Goal: Information Seeking & Learning: Check status

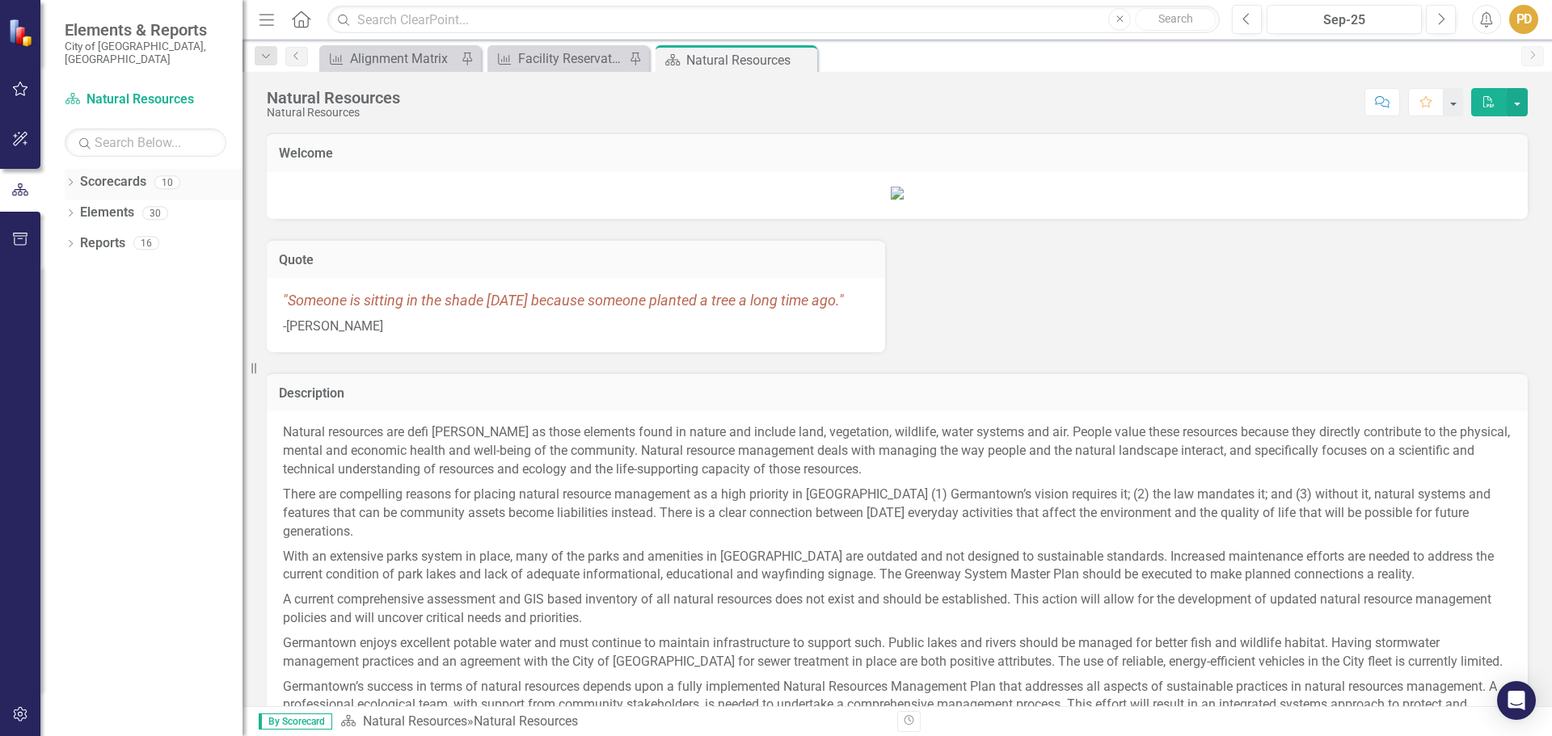
click at [70, 179] on icon "Dropdown" at bounding box center [70, 183] width 11 height 9
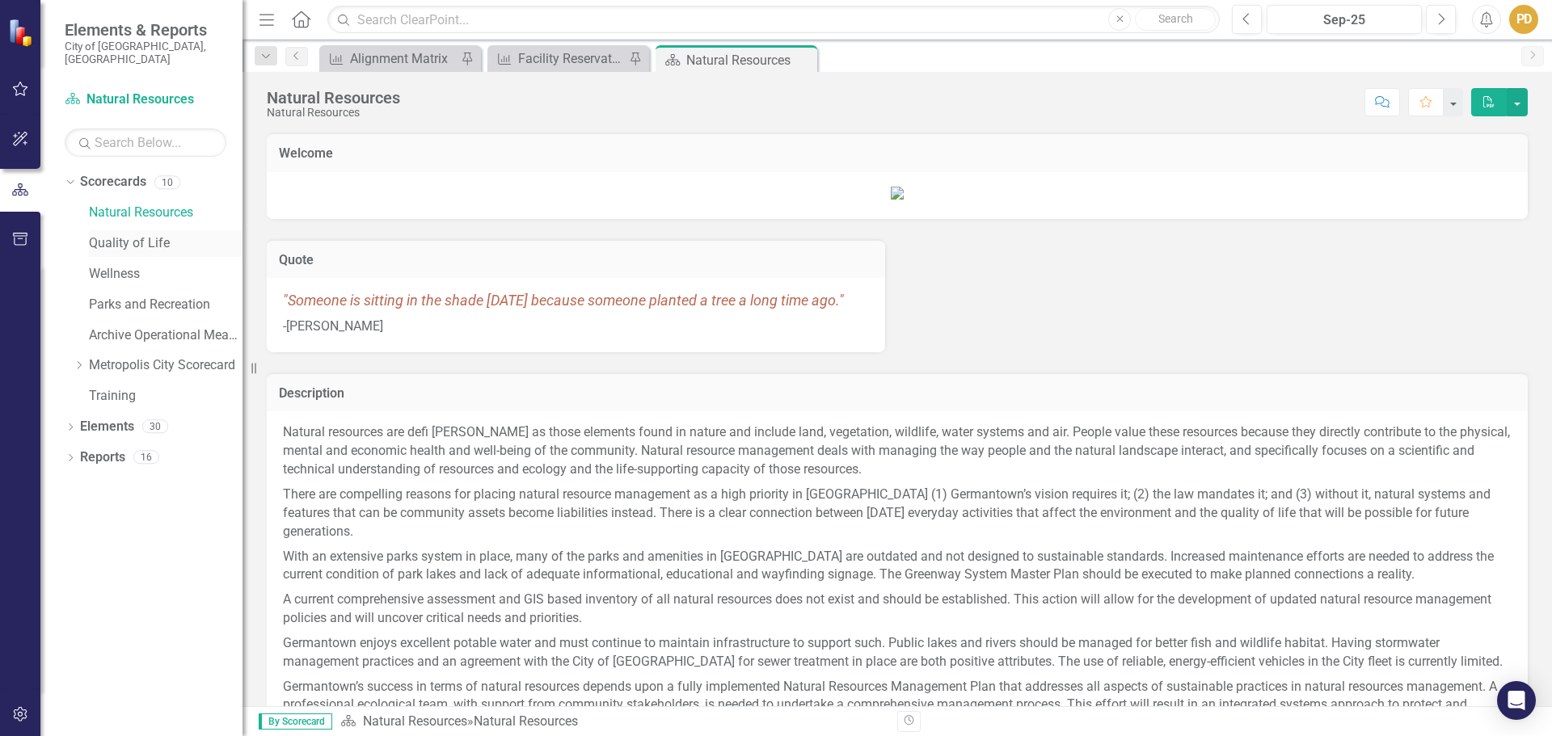
click at [108, 234] on link "Quality of Life" at bounding box center [166, 243] width 154 height 19
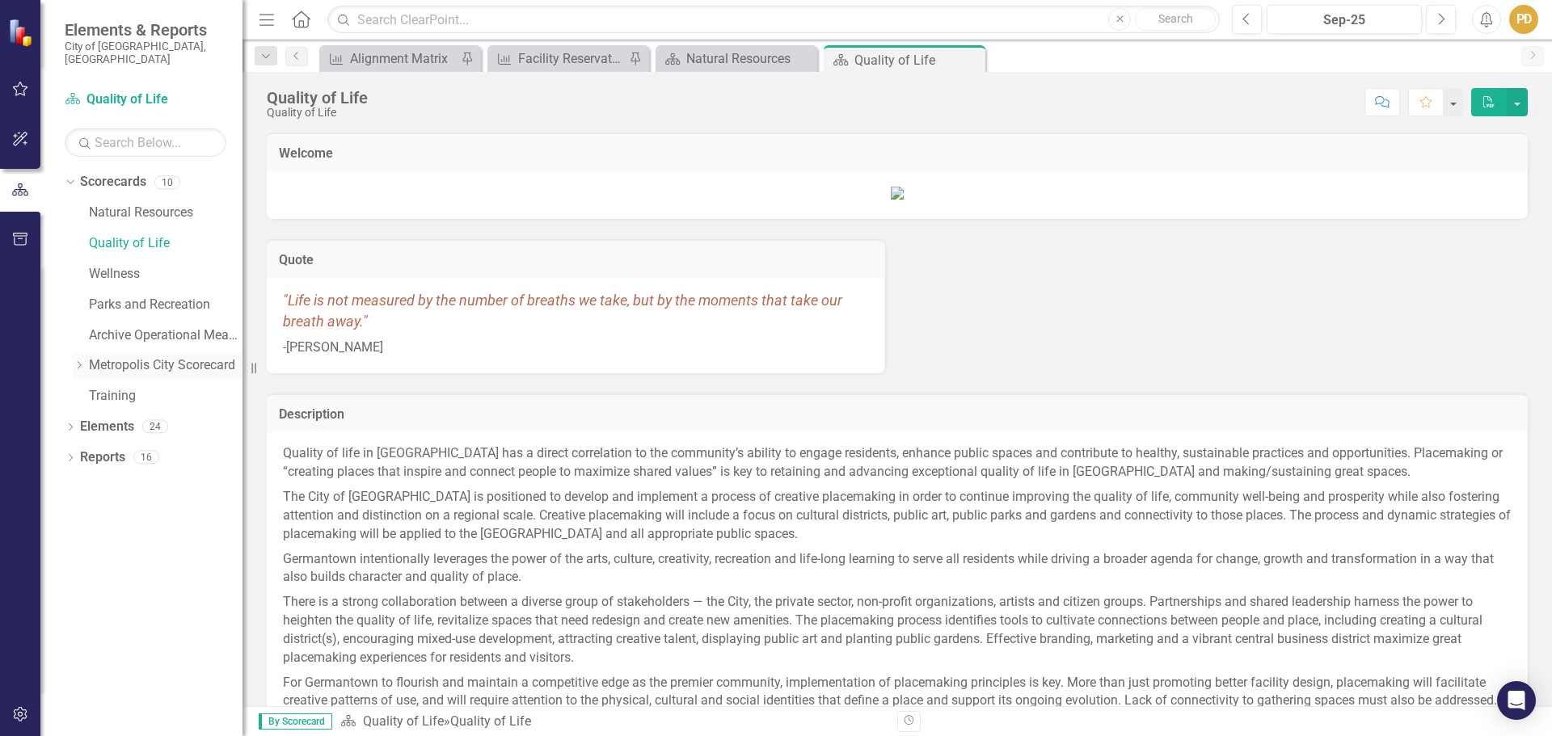
click at [82, 361] on icon "Dropdown" at bounding box center [79, 366] width 12 height 10
click at [82, 357] on div "Dropdown" at bounding box center [77, 363] width 14 height 12
click at [98, 204] on link "Natural Resources" at bounding box center [166, 213] width 154 height 19
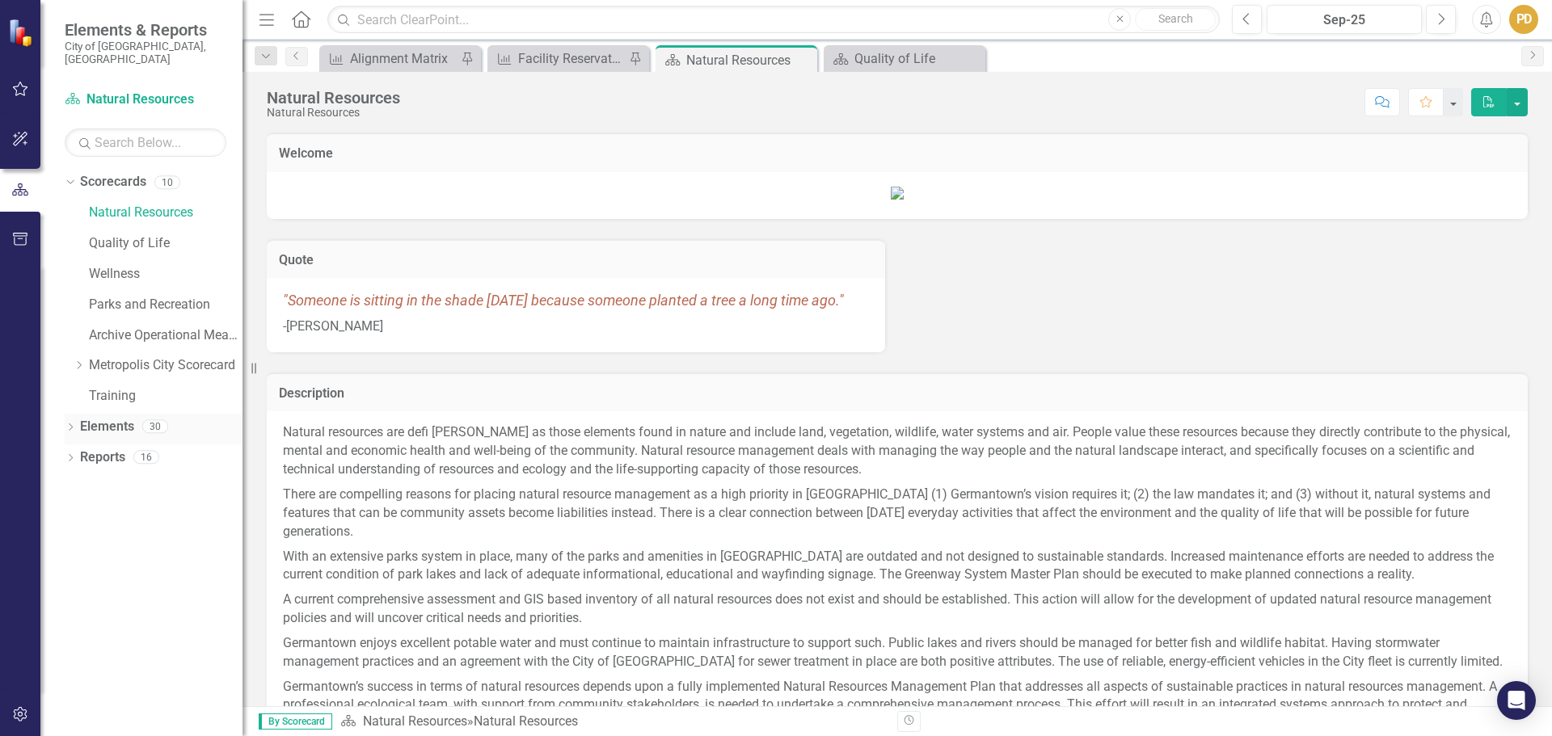
click at [69, 424] on icon "Dropdown" at bounding box center [70, 428] width 11 height 9
click at [77, 475] on div "Dropdown Measure Measures 10" at bounding box center [158, 490] width 170 height 31
click at [79, 485] on icon "Dropdown" at bounding box center [78, 489] width 11 height 9
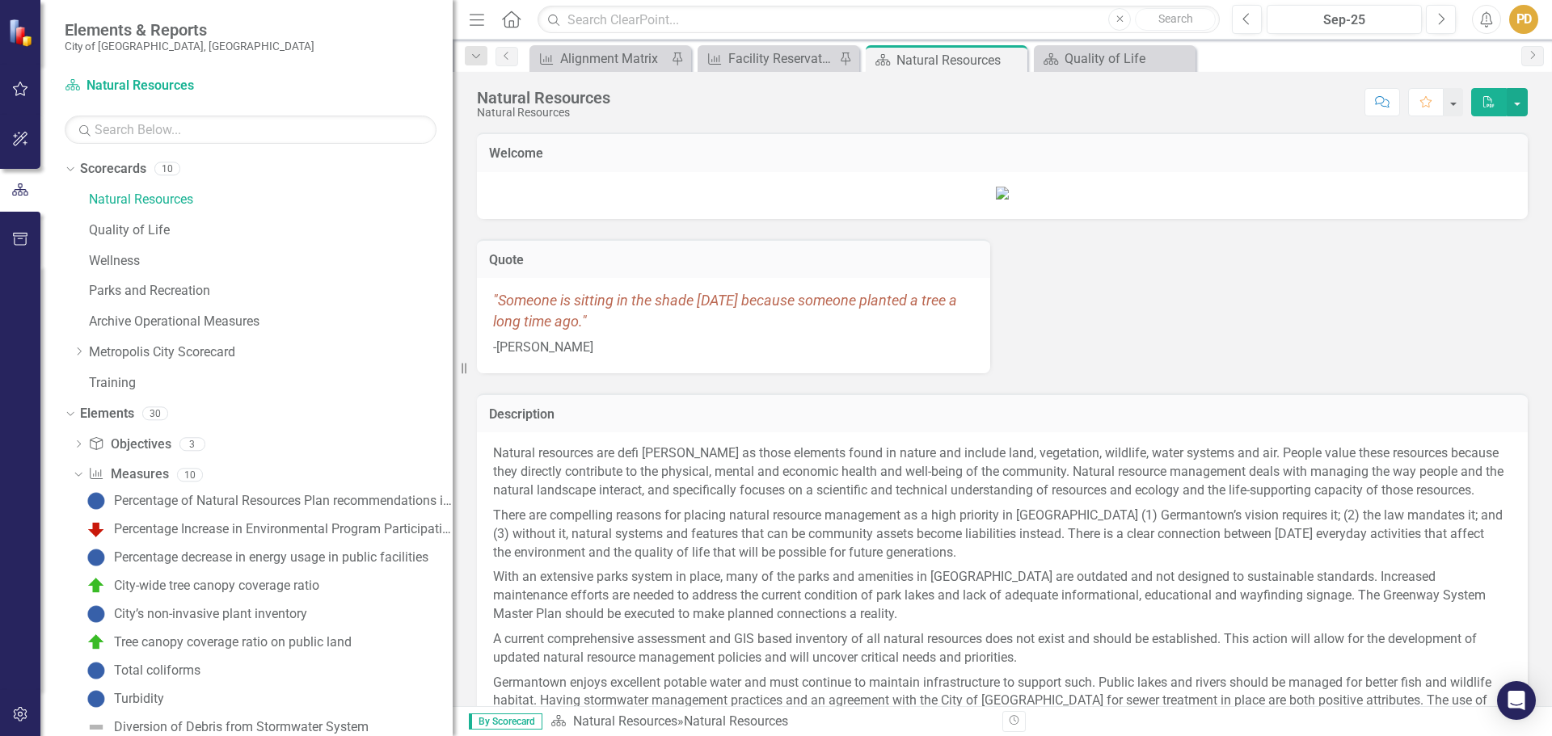
drag, startPoint x: 254, startPoint y: 366, endPoint x: 453, endPoint y: 379, distance: 199.3
click at [453, 379] on div "Resize" at bounding box center [459, 368] width 13 height 736
click at [257, 644] on div "Tree canopy coverage ratio on public land" at bounding box center [233, 642] width 238 height 15
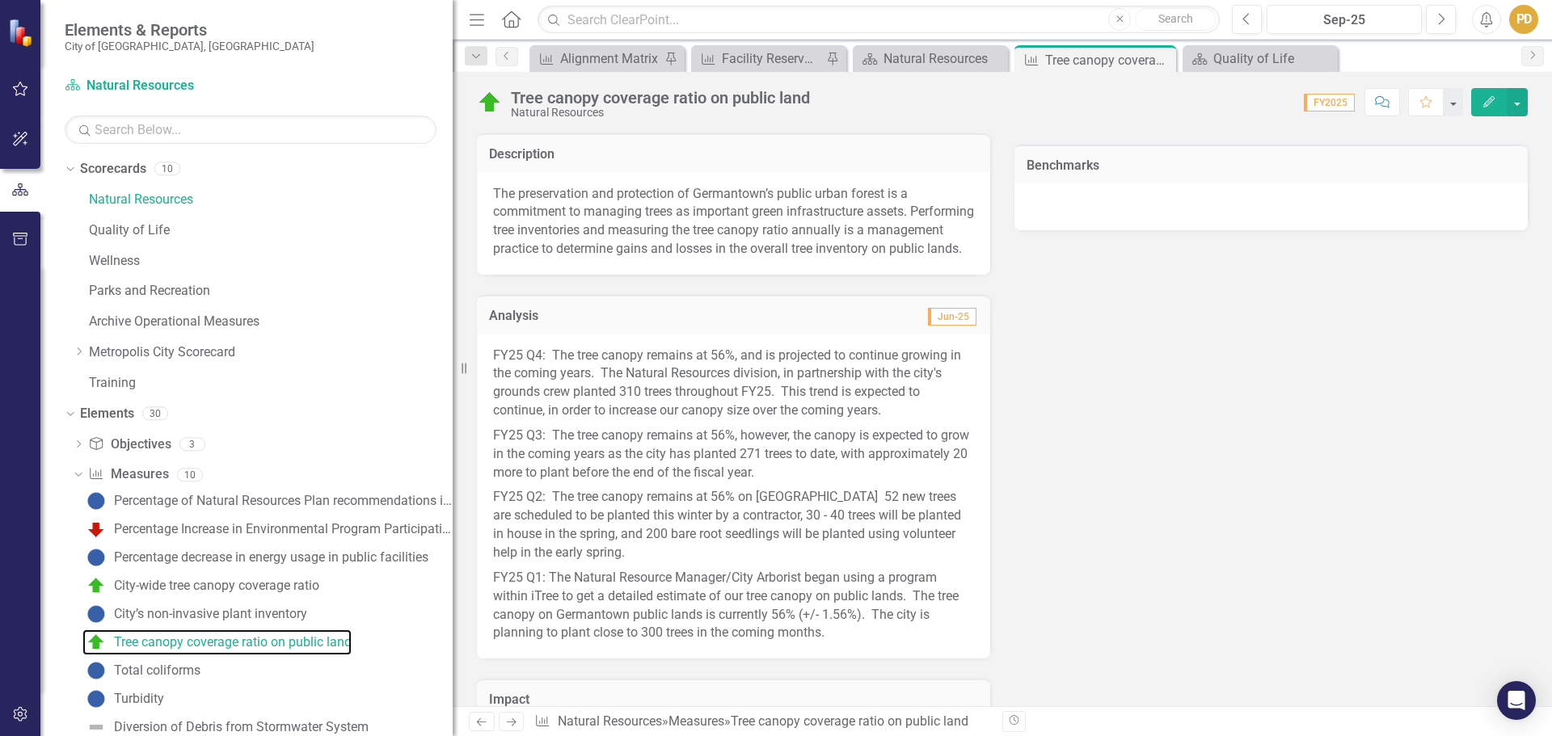
scroll to position [566, 0]
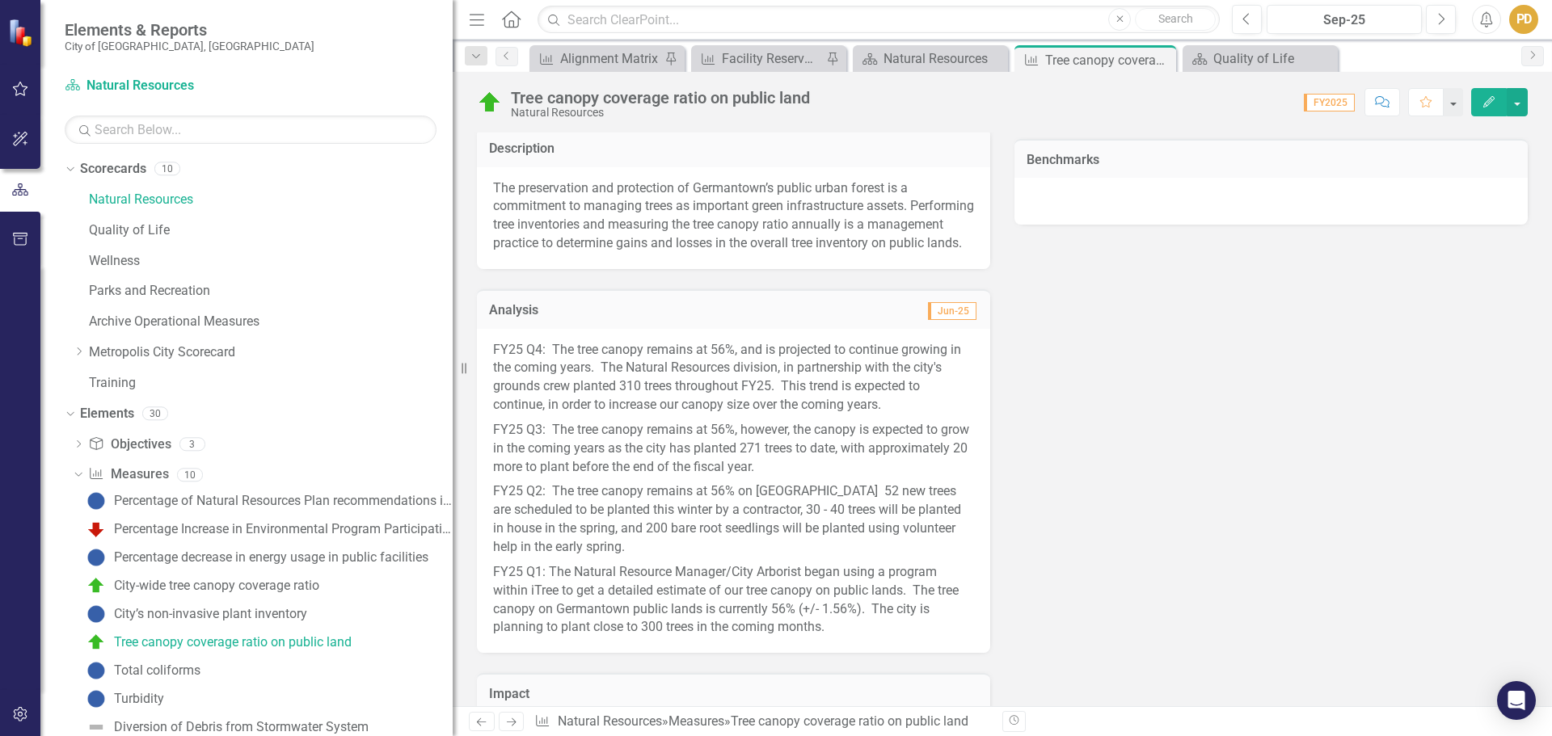
click at [577, 395] on p "FY25 Q4: The tree canopy remains at 56%, and is projected to continue growing i…" at bounding box center [733, 379] width 481 height 77
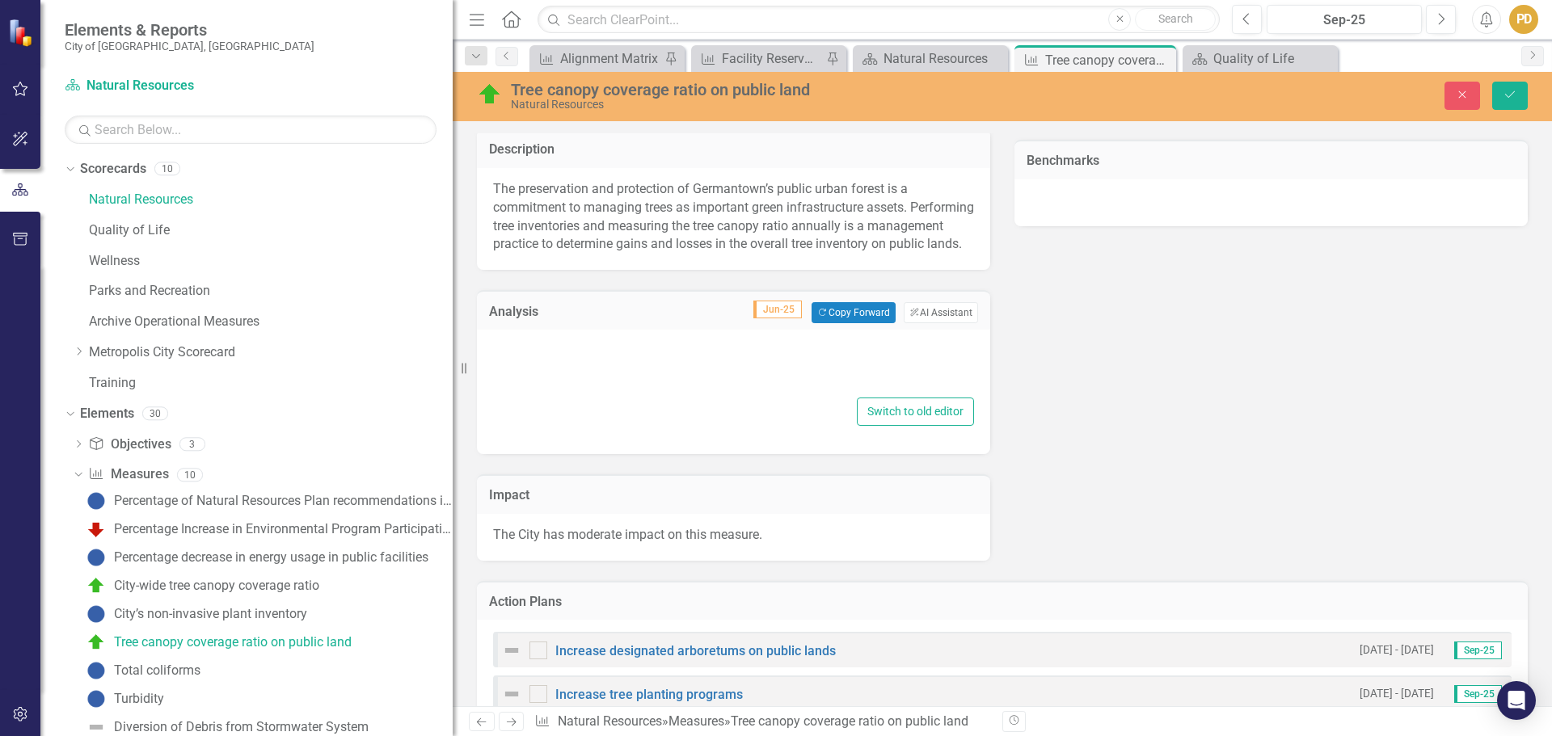
type textarea "<p>FY25 Q4:&nbsp; The tree canopy remains at 56%, and is projected to continue …"
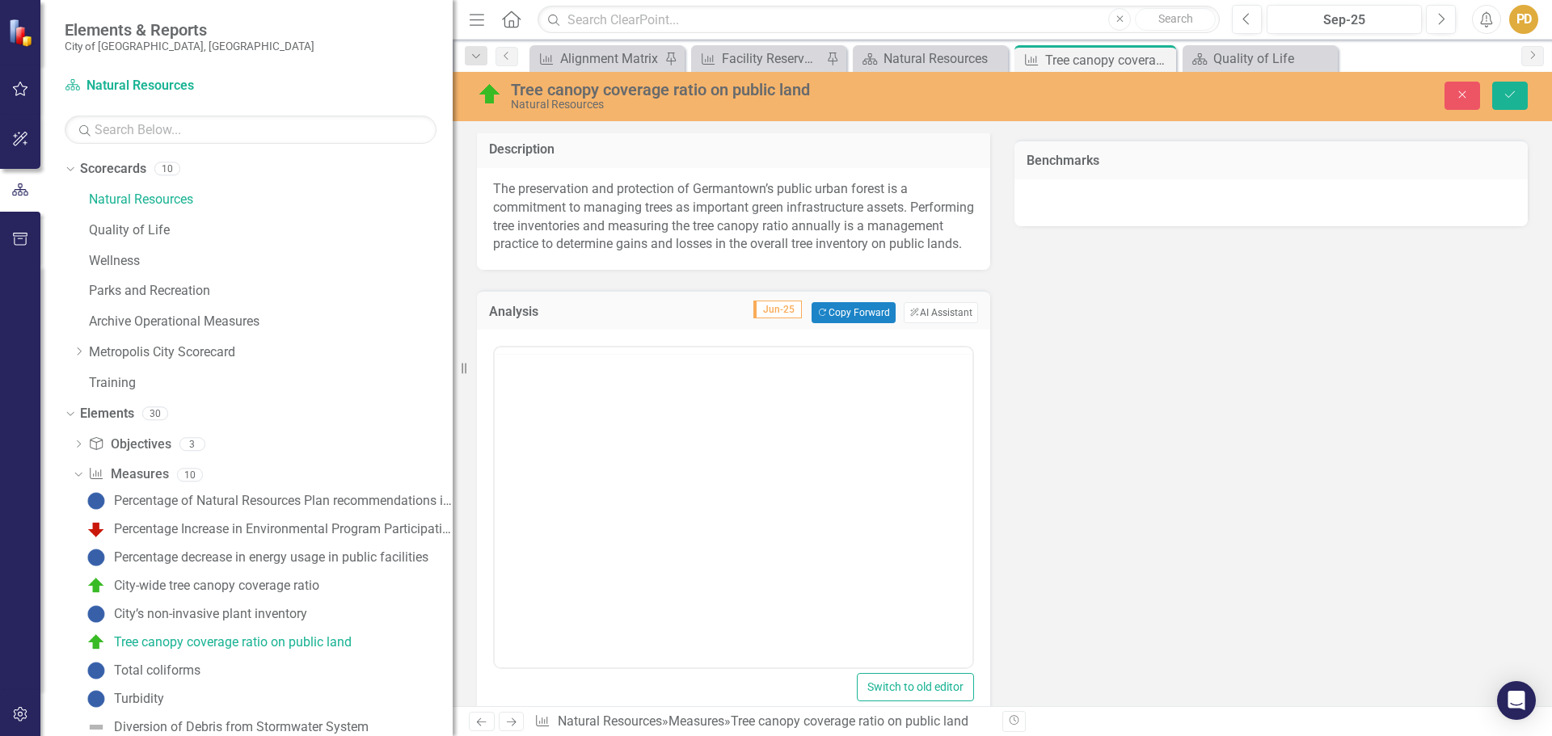
scroll to position [0, 0]
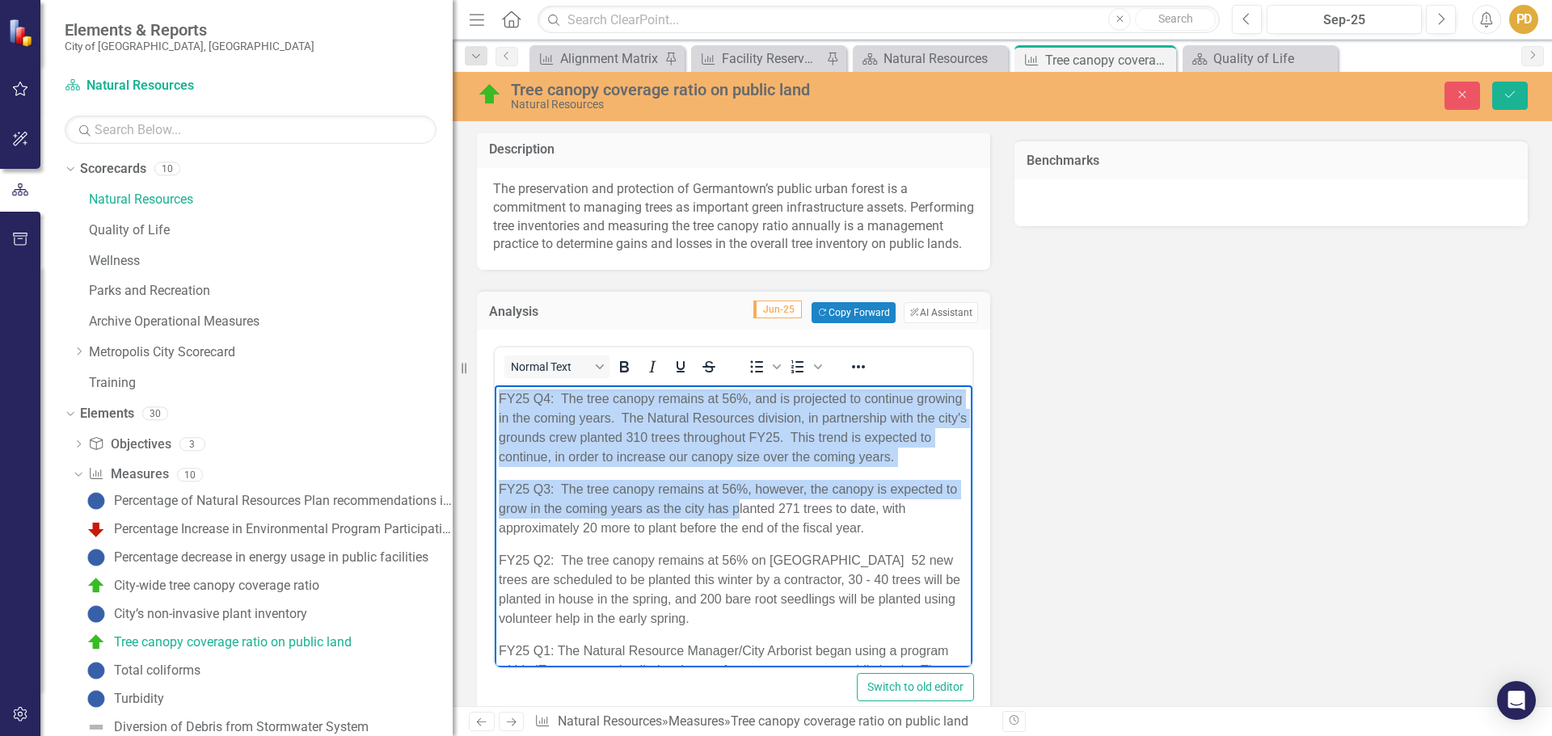
drag, startPoint x: 501, startPoint y: 399, endPoint x: 697, endPoint y: 464, distance: 206.1
click at [743, 520] on body "FY25 Q4: The tree canopy remains at 56%, and is projected to continue growing i…" at bounding box center [734, 561] width 478 height 351
click at [673, 491] on body "FY25 Q4: The tree canopy remains at 56%, and is projected to continue growing i…" at bounding box center [734, 561] width 478 height 351
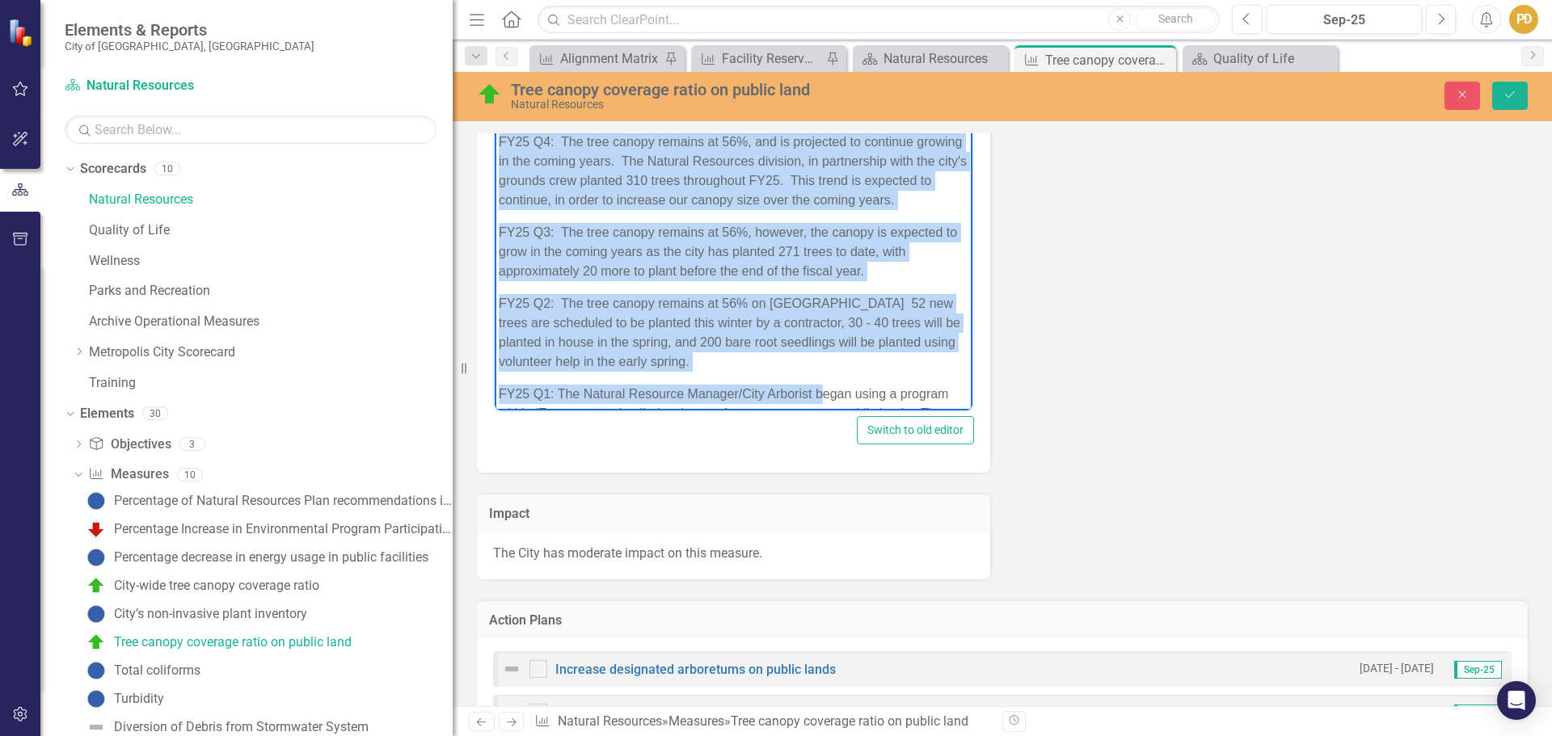
scroll to position [88, 0]
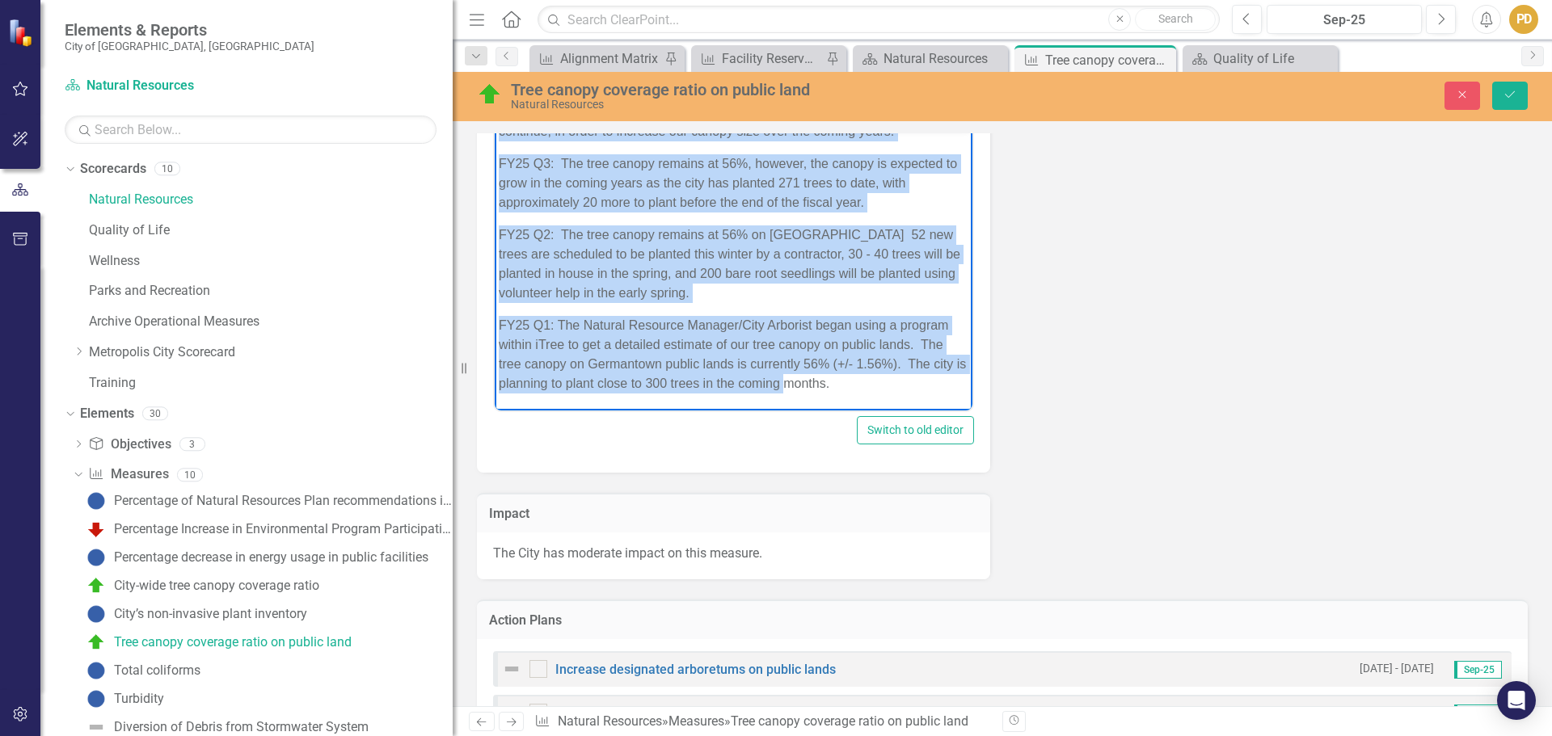
drag, startPoint x: 505, startPoint y: 146, endPoint x: 818, endPoint y: 435, distance: 426.2
click at [818, 411] on html "FY25 Q4: The tree canopy remains at 56%, and is projected to continue growing i…" at bounding box center [734, 235] width 478 height 351
copy body "LO22 I1: Dol sita consec adipisc el 12%, sed do eiusmodte in utlabore etdolor m…"
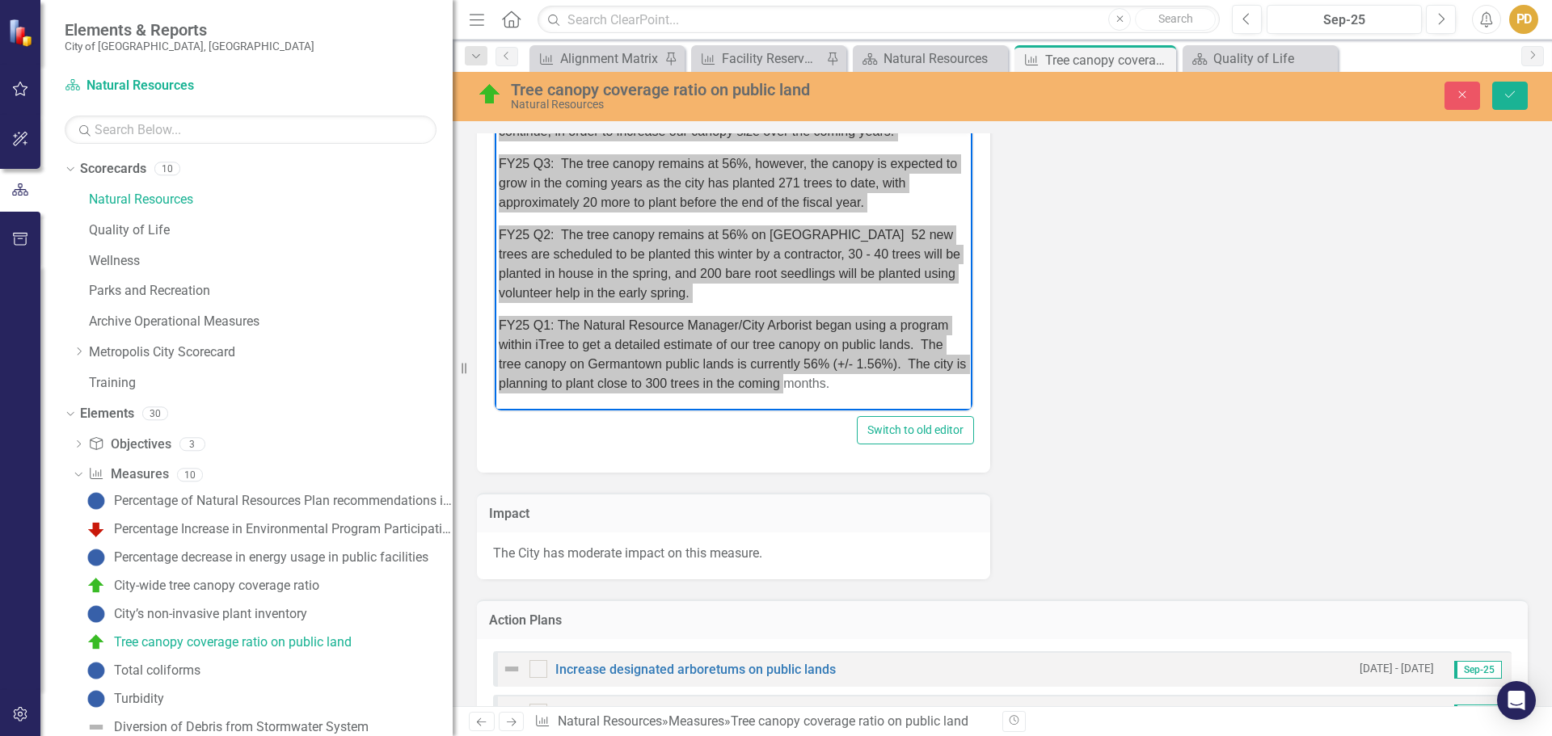
click at [1331, 325] on div "Key Product/Service Natural Resources - Tree canopy Customer Germantown residen…" at bounding box center [1002, 56] width 1075 height 1047
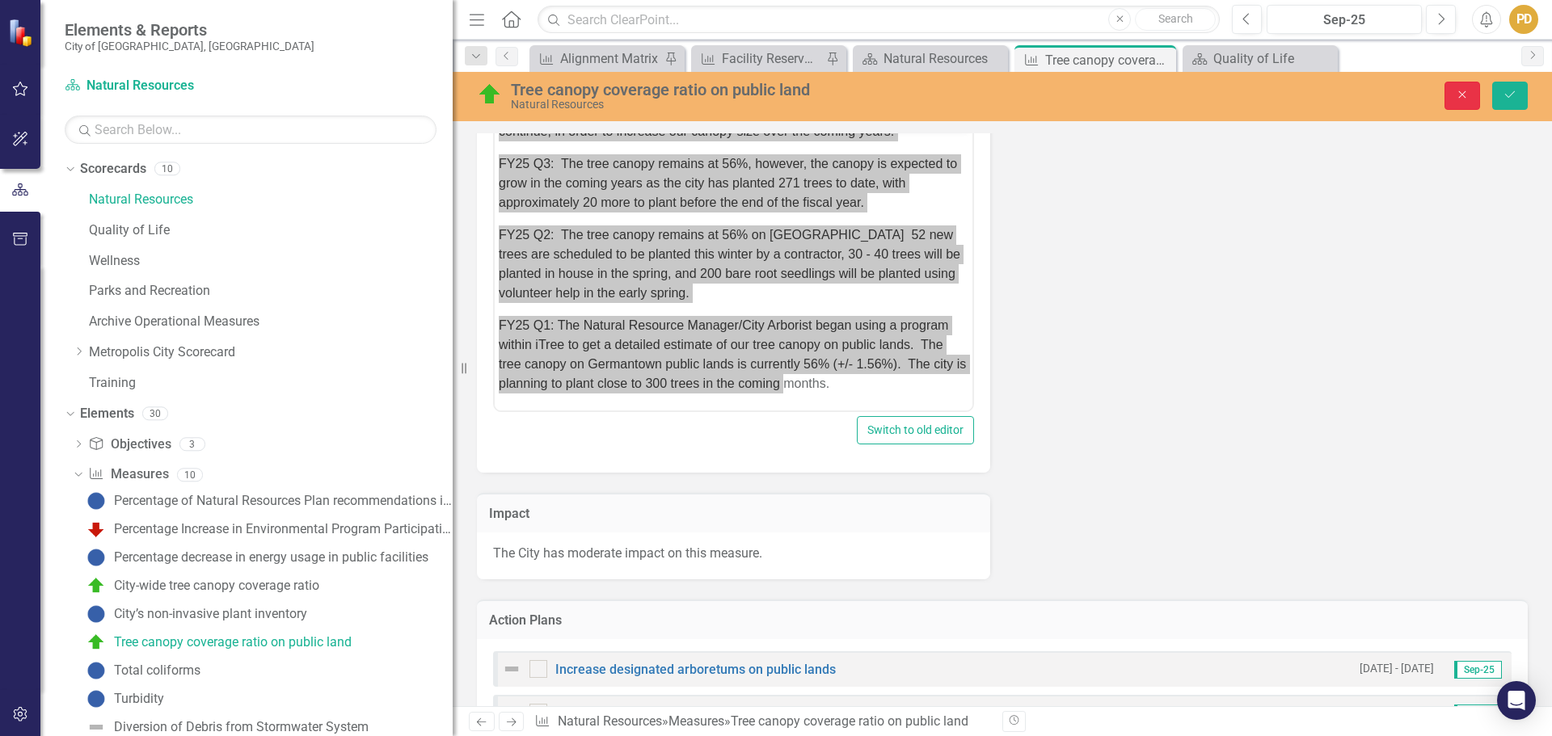
click at [1463, 92] on icon "Close" at bounding box center [1462, 94] width 15 height 11
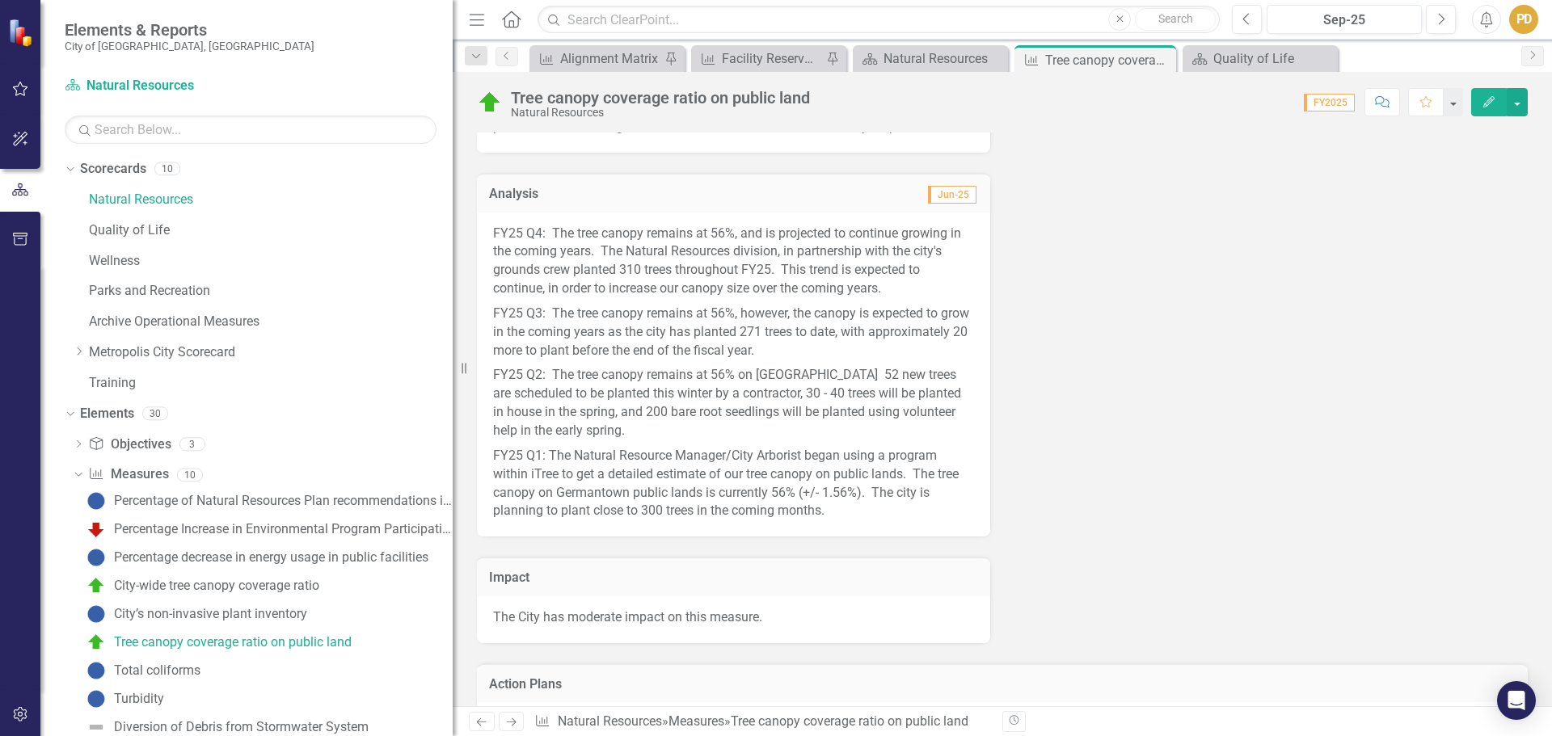
scroll to position [660, 0]
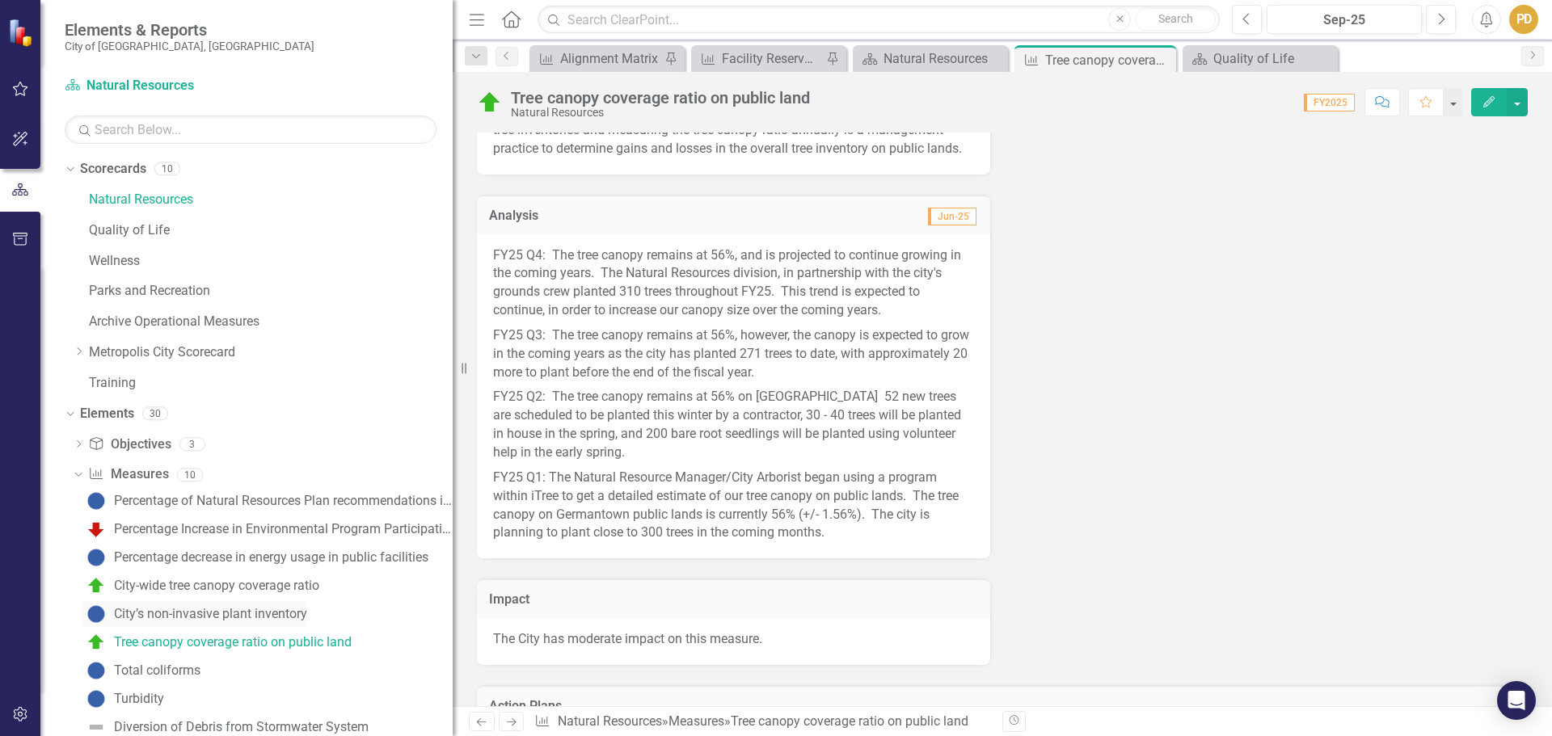
click at [179, 609] on div "City’s non-invasive plant inventory" at bounding box center [210, 614] width 193 height 15
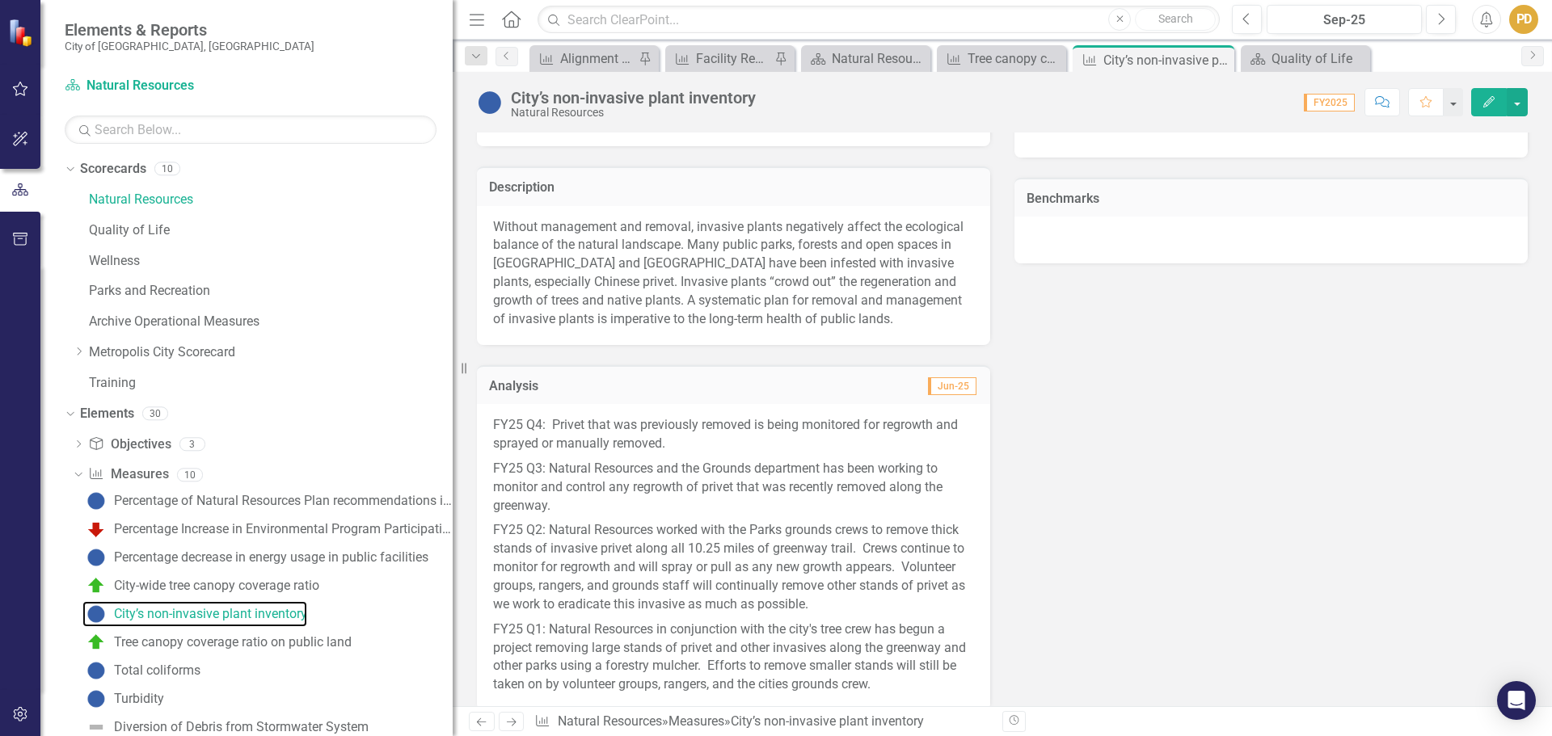
scroll to position [566, 0]
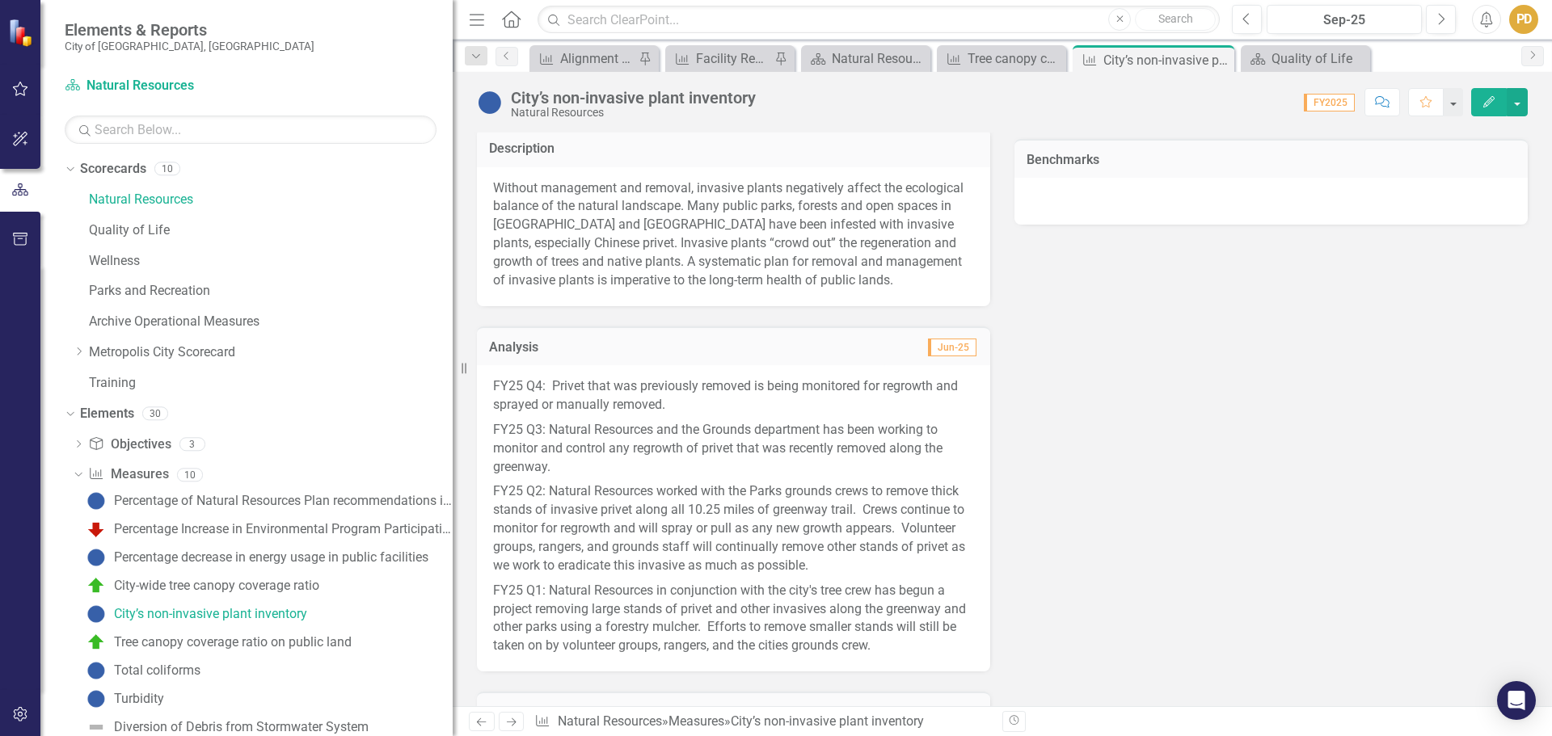
click at [639, 467] on p "FY25 Q3: Natural Resources and the Grounds department has been working to monit…" at bounding box center [733, 449] width 481 height 62
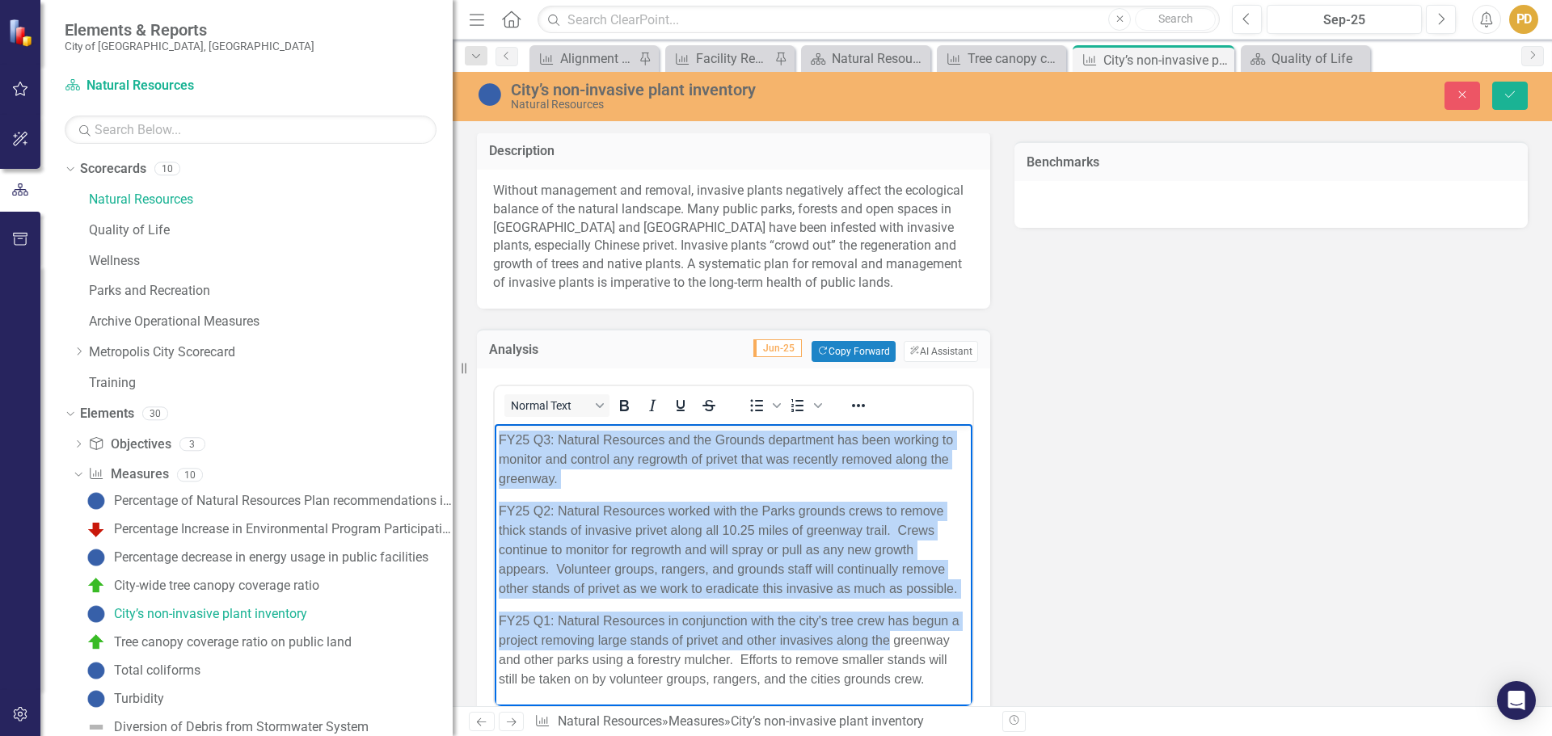
scroll to position [630, 0]
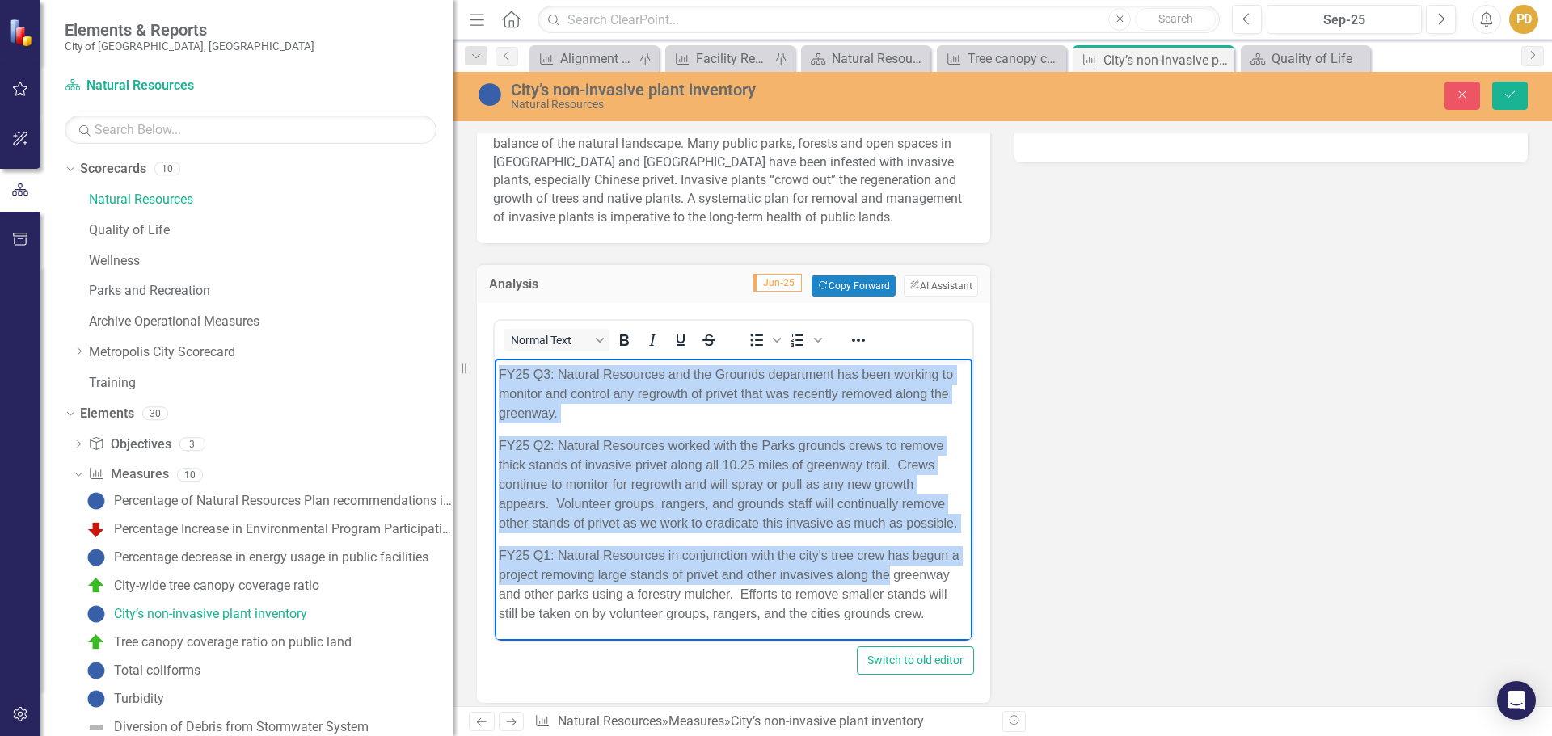
drag, startPoint x: 499, startPoint y: 373, endPoint x: 934, endPoint y: 618, distance: 499.6
click at [934, 618] on body "FY25 Q4: Privet that was previously removed is being monitored for regrowth and…" at bounding box center [734, 475] width 478 height 331
copy body "FY25 Q4: Privet that was previously removed is being monitored for regrowth and…"
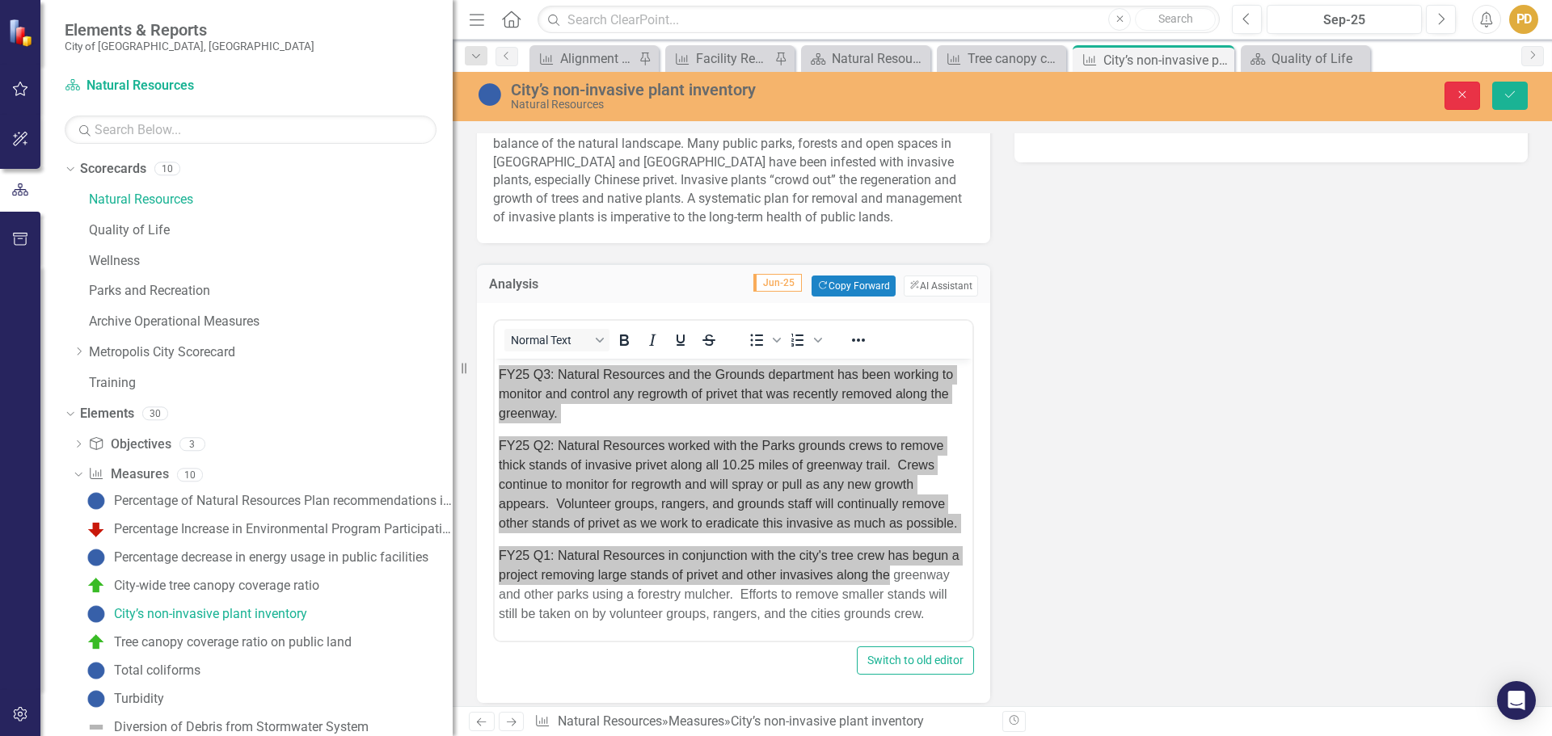
click at [1454, 93] on button "Close" at bounding box center [1463, 96] width 36 height 28
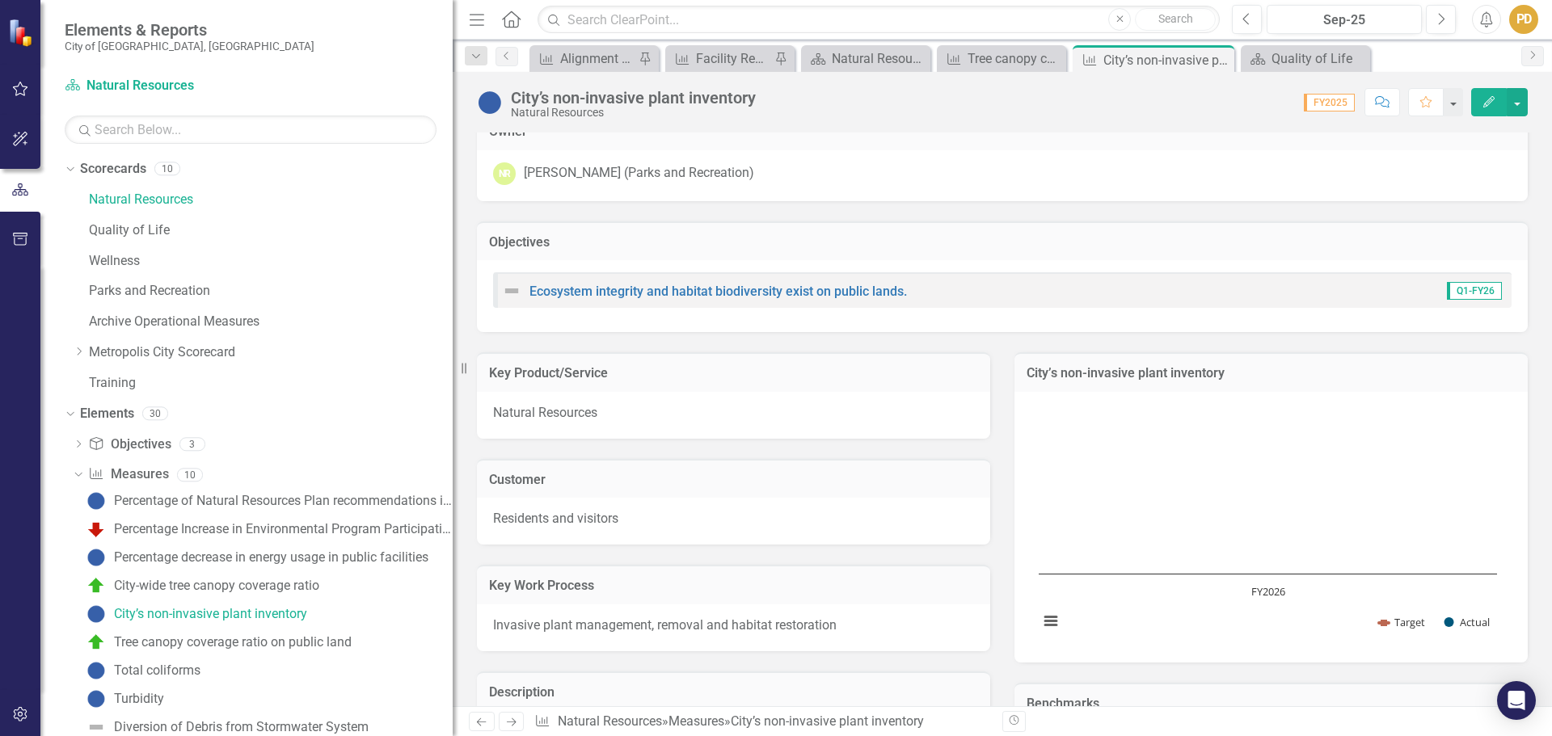
scroll to position [0, 0]
